Goal: Check status: Check status

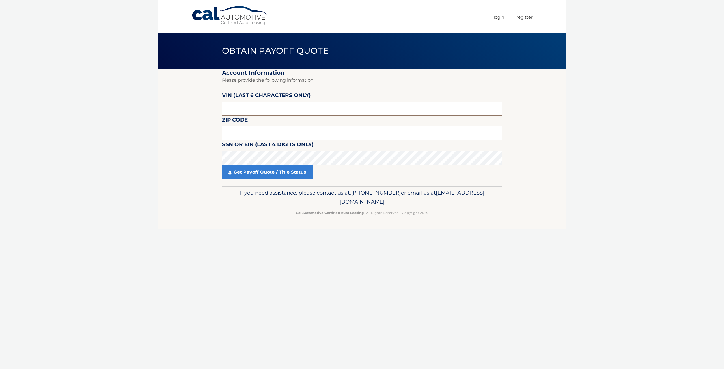
click at [256, 103] on input "text" at bounding box center [362, 108] width 280 height 14
click at [261, 111] on input "text" at bounding box center [362, 108] width 280 height 14
click at [280, 108] on input "text" at bounding box center [362, 108] width 280 height 14
type input "210789"
click at [261, 131] on input "text" at bounding box center [362, 133] width 280 height 14
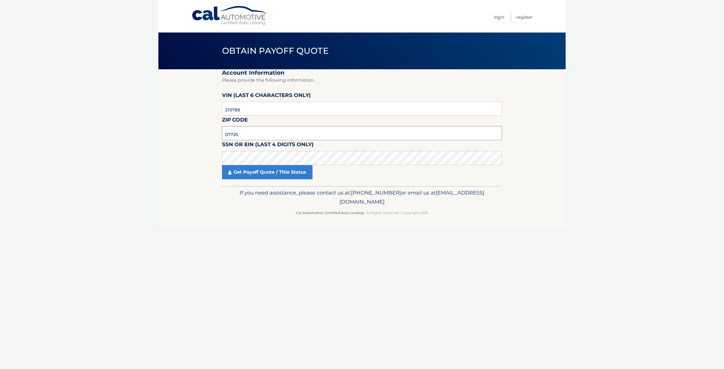
type input "07726"
click at [259, 169] on link "Get Payoff Quote / Title Status" at bounding box center [267, 172] width 90 height 14
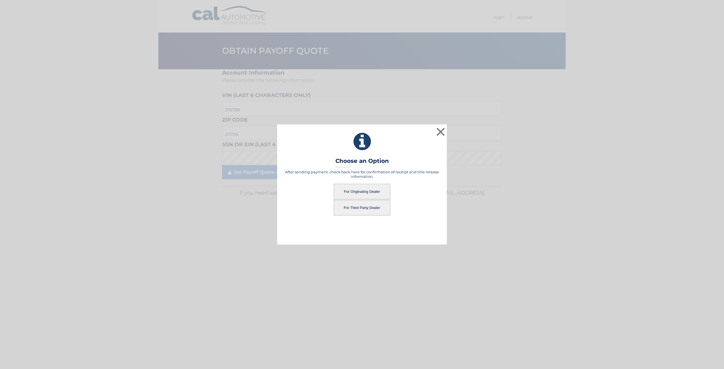
click at [369, 207] on button "For Third Party Dealer" at bounding box center [362, 208] width 57 height 16
click at [381, 205] on button "For Third Party Dealer" at bounding box center [362, 208] width 57 height 16
